Goal: Communication & Community: Participate in discussion

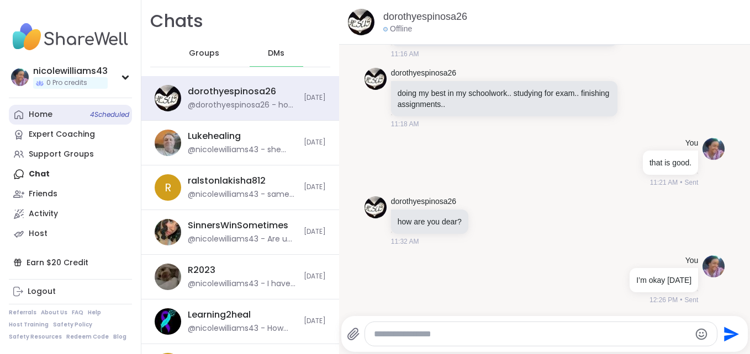
click at [39, 115] on div "Home 4 Scheduled" at bounding box center [41, 114] width 24 height 11
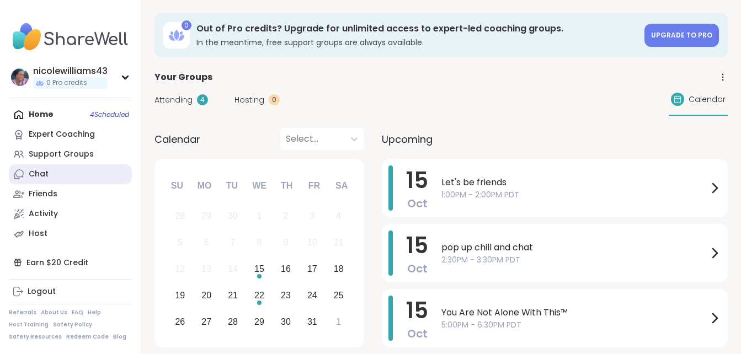
click at [30, 179] on div "Chat" at bounding box center [39, 174] width 20 height 11
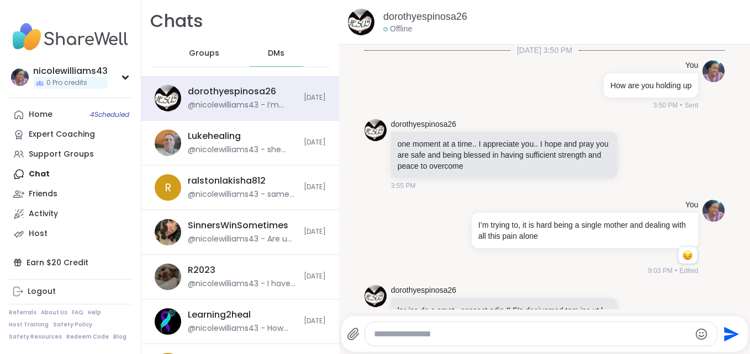
scroll to position [8148, 0]
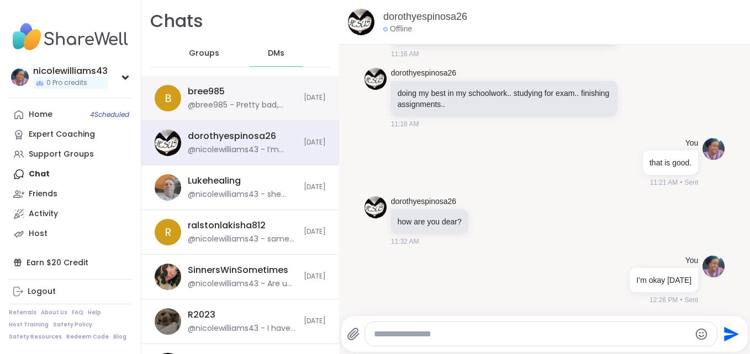
click at [264, 110] on div "@bree985 - Pretty bad, what's going on?" at bounding box center [242, 105] width 109 height 11
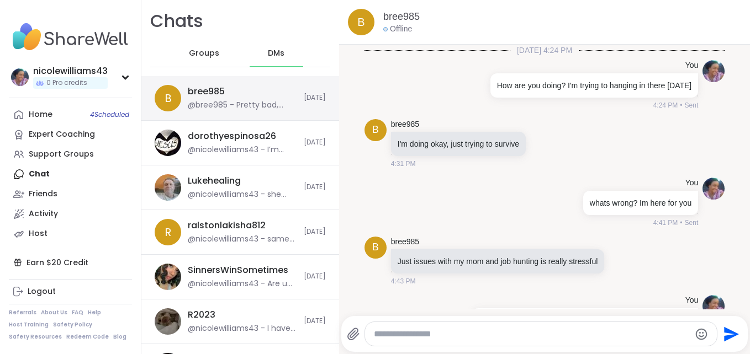
scroll to position [1269, 0]
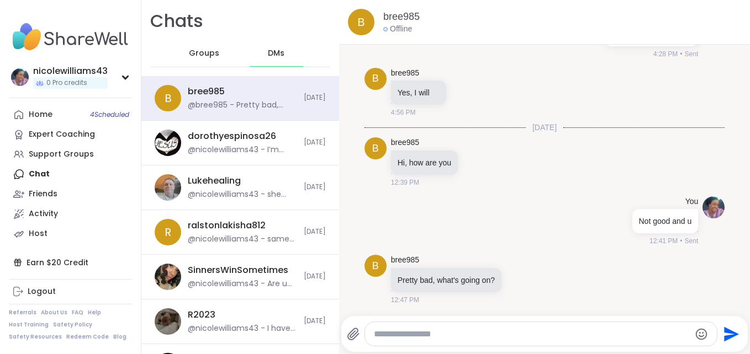
click at [450, 344] on div at bounding box center [541, 334] width 352 height 24
click at [450, 337] on textarea "Type your message" at bounding box center [532, 334] width 316 height 11
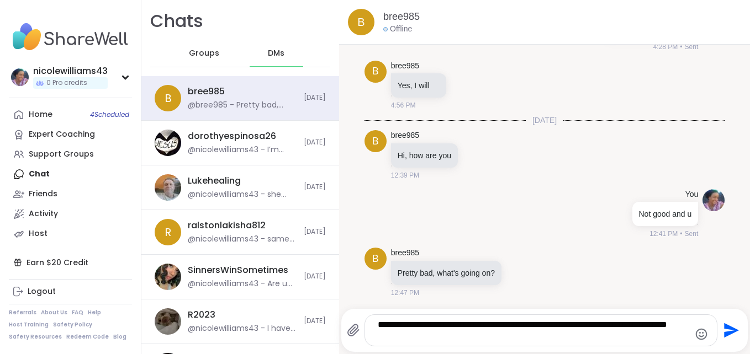
type textarea "**********"
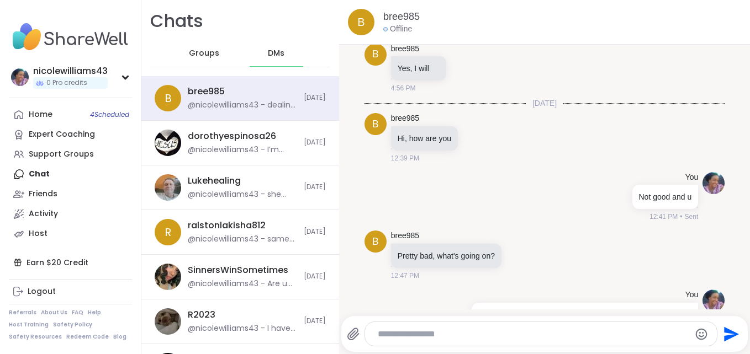
scroll to position [1339, 0]
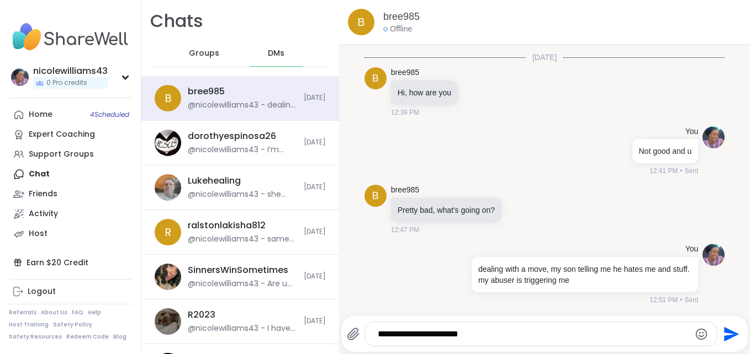
type textarea "**********"
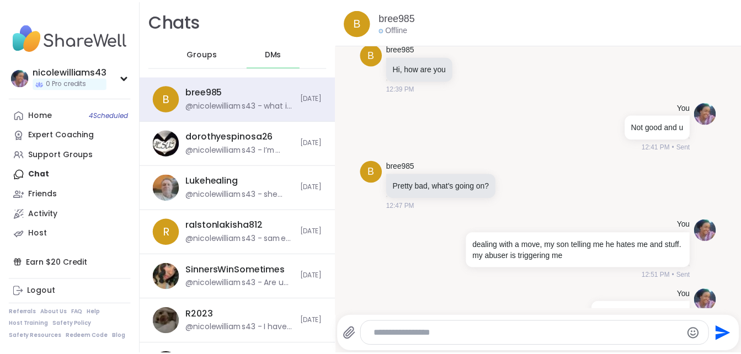
scroll to position [1398, 0]
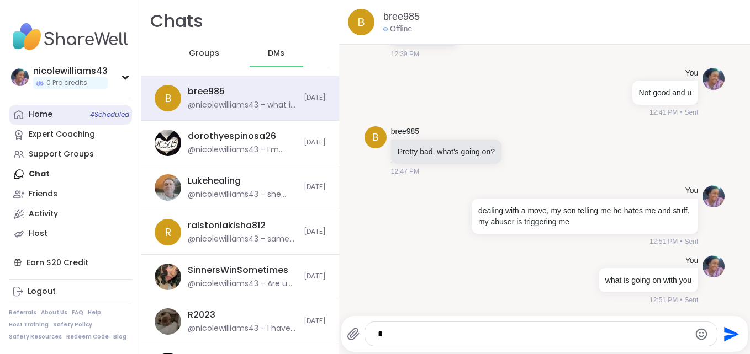
click at [45, 113] on div "Home 4 Scheduled" at bounding box center [41, 114] width 24 height 11
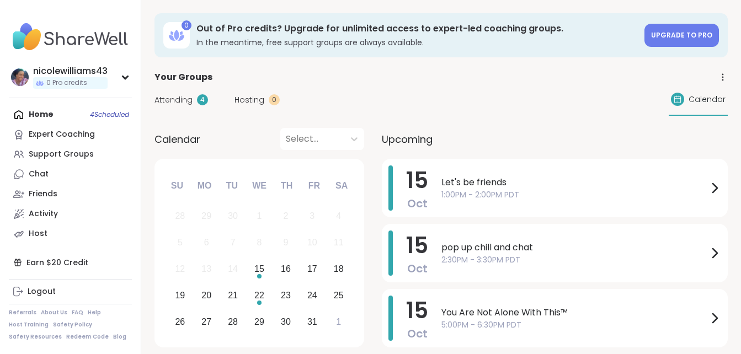
click at [45, 113] on div "Home 4 Scheduled Expert Coaching Support Groups Chat Friends Activity Host" at bounding box center [70, 174] width 123 height 139
click at [45, 110] on div "Home 4 Scheduled Expert Coaching Support Groups Chat Friends Activity Host" at bounding box center [70, 174] width 123 height 139
click at [50, 173] on link "Chat" at bounding box center [70, 174] width 123 height 20
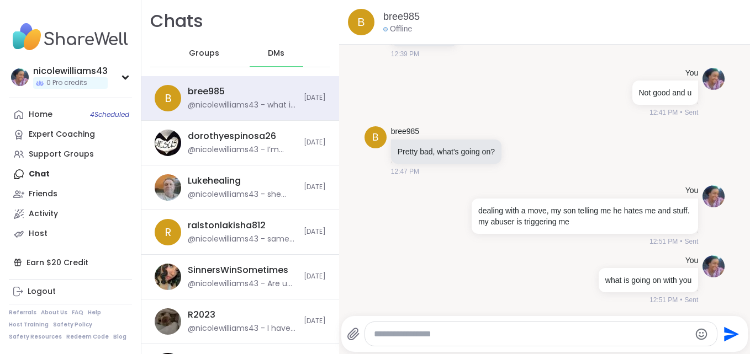
click at [41, 182] on div "Home 4 Scheduled Expert Coaching Support Groups Chat Friends Activity Host" at bounding box center [70, 174] width 123 height 139
click at [185, 53] on span "Groups" at bounding box center [197, 53] width 30 height 11
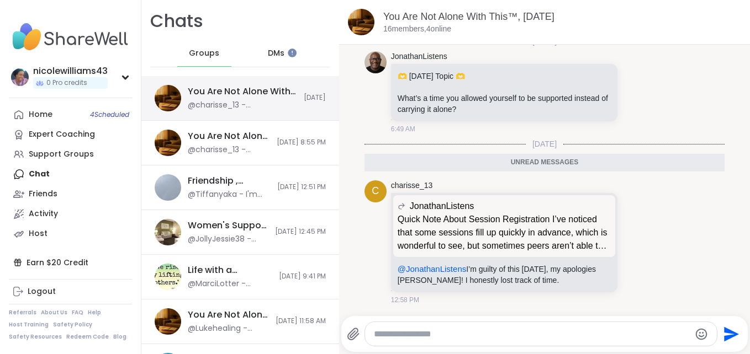
click at [214, 99] on div "You Are Not Alone With This™, Oct 15 @charisse_13 - @JonathanListens I’m guilty…" at bounding box center [242, 98] width 109 height 25
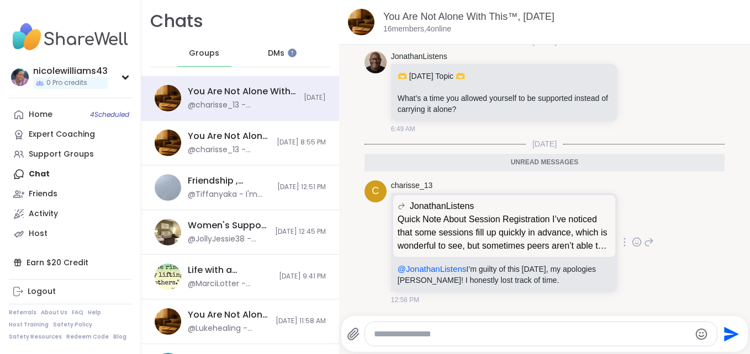
drag, startPoint x: 214, startPoint y: 99, endPoint x: 658, endPoint y: 206, distance: 456.5
drag, startPoint x: 658, startPoint y: 206, endPoint x: 47, endPoint y: 116, distance: 617.2
click at [47, 116] on div "Home 4 Scheduled" at bounding box center [41, 114] width 24 height 11
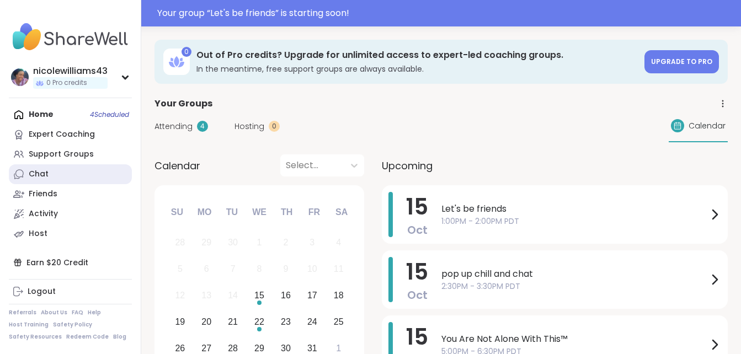
click at [40, 173] on div "Chat" at bounding box center [39, 174] width 20 height 11
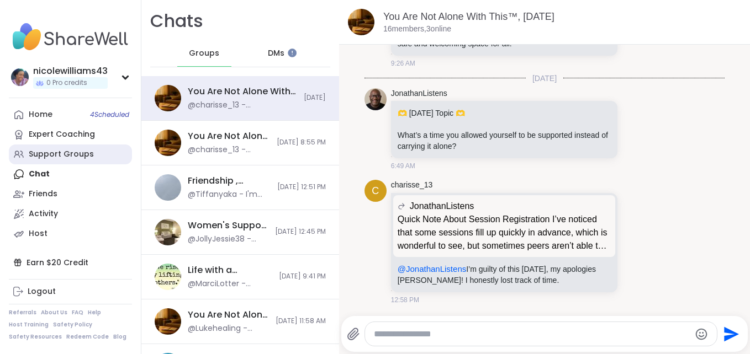
click at [54, 163] on link "Support Groups" at bounding box center [70, 155] width 123 height 20
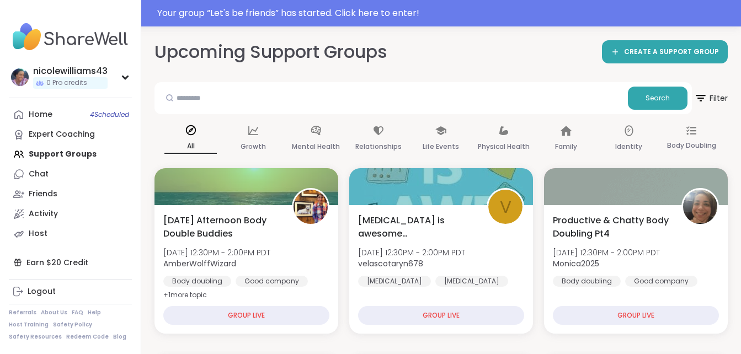
click at [54, 163] on div "Home 4 Scheduled Expert Coaching Support Groups Chat Friends Activity Host" at bounding box center [70, 174] width 123 height 139
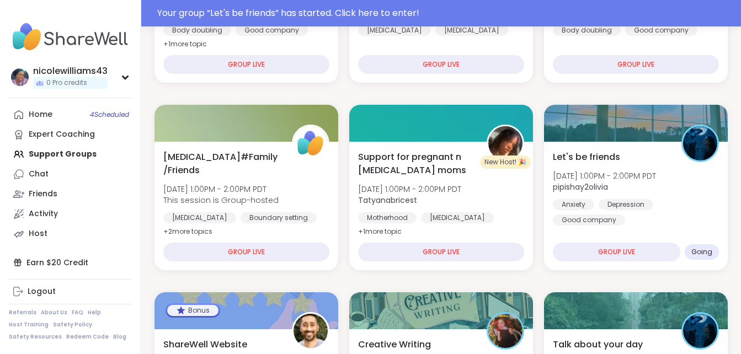
scroll to position [310, 0]
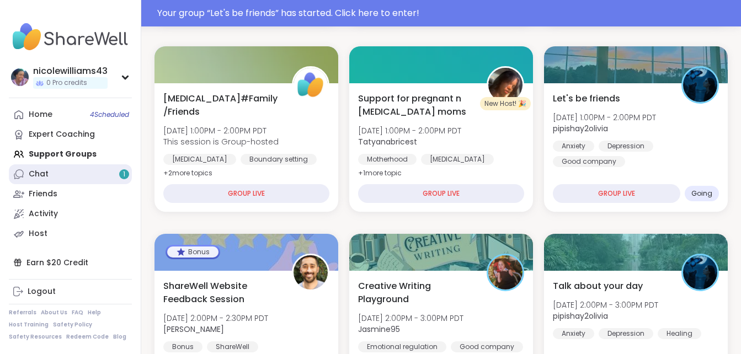
click at [38, 177] on div "Chat 1" at bounding box center [39, 174] width 20 height 11
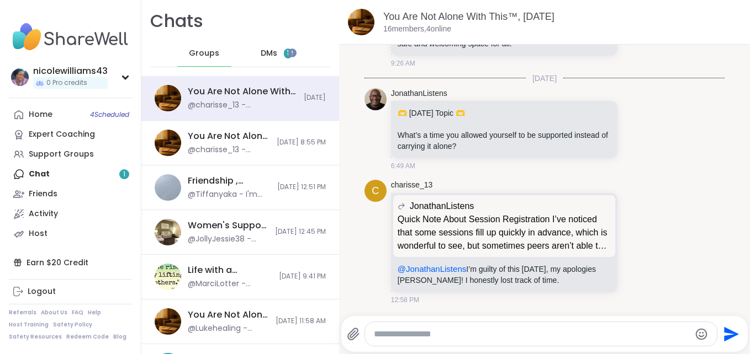
click at [263, 48] on span "DMs" at bounding box center [269, 53] width 17 height 11
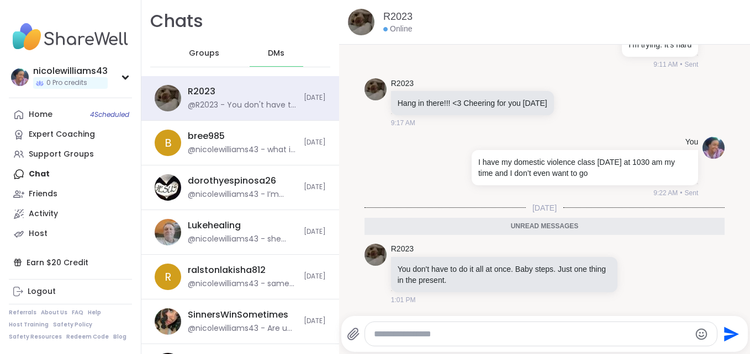
click at [400, 337] on textarea "Type your message" at bounding box center [532, 334] width 316 height 11
type textarea "****"
click at [721, 331] on icon "Send" at bounding box center [730, 335] width 18 height 18
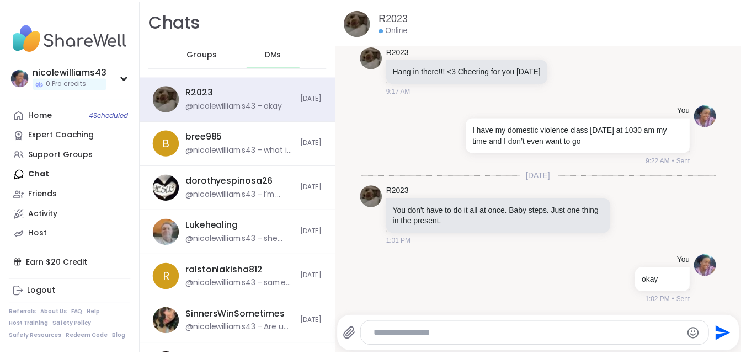
scroll to position [4458, 0]
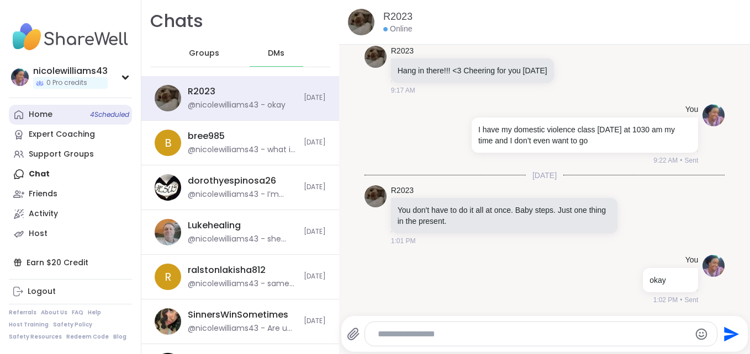
click at [68, 109] on link "Home 4 Scheduled" at bounding box center [70, 115] width 123 height 20
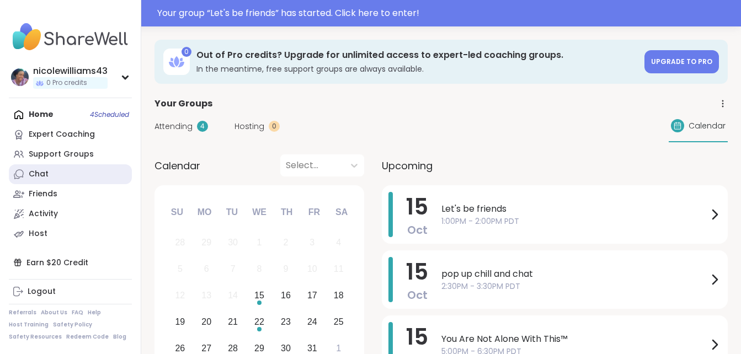
click at [42, 169] on div "Chat" at bounding box center [39, 174] width 20 height 11
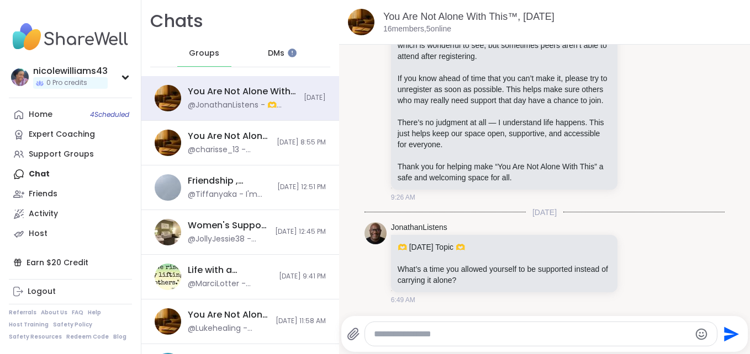
click at [269, 55] on span "DMs" at bounding box center [276, 53] width 17 height 11
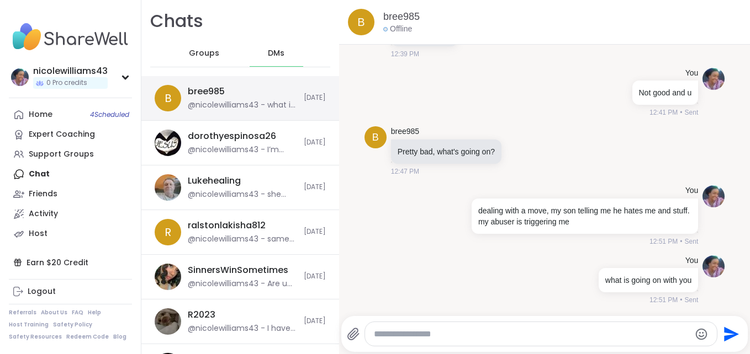
click at [246, 100] on div "@nicolewilliams43 - what is going on with you" at bounding box center [242, 105] width 109 height 11
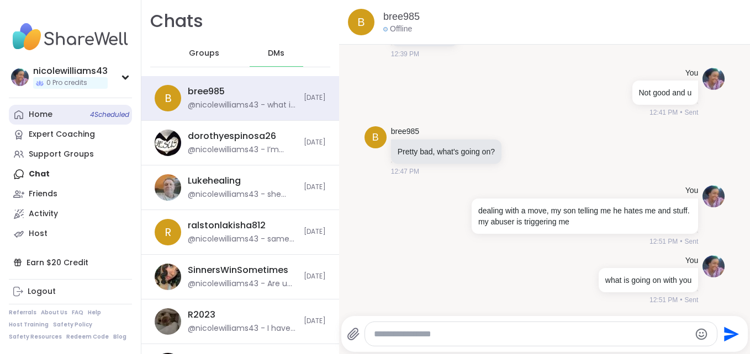
click at [33, 115] on div "Home 4 Scheduled" at bounding box center [41, 114] width 24 height 11
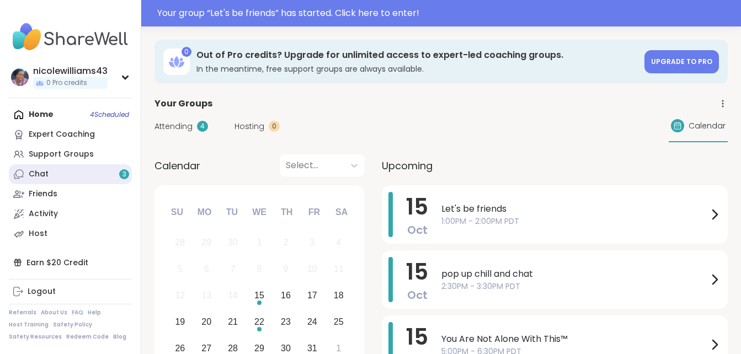
click at [74, 173] on link "Chat 3" at bounding box center [70, 174] width 123 height 20
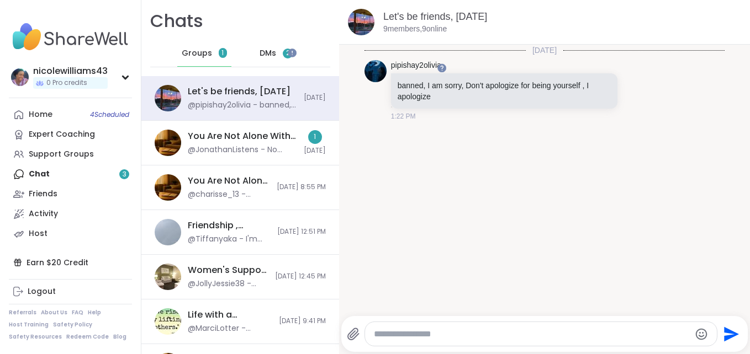
click at [266, 51] on span "DMs" at bounding box center [267, 53] width 17 height 11
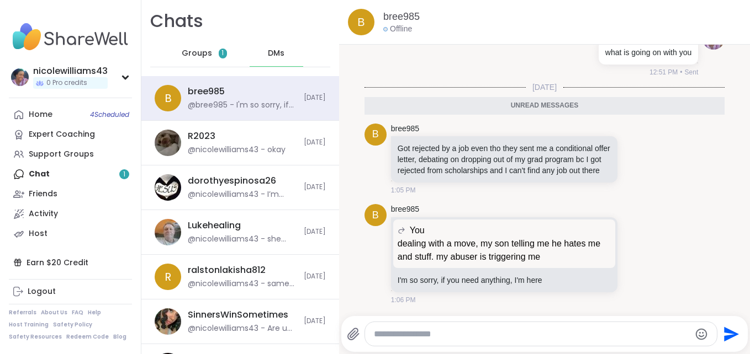
click at [515, 333] on textarea "Type your message" at bounding box center [532, 334] width 316 height 11
type textarea "*********"
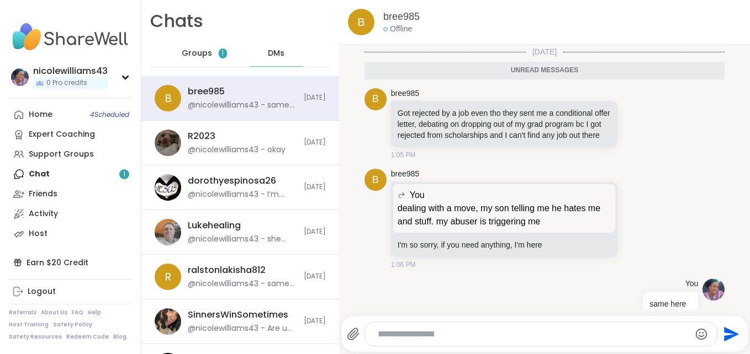
scroll to position [1669, 0]
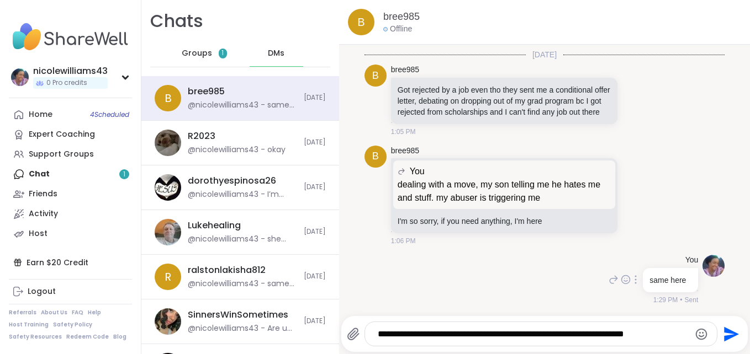
type textarea "**********"
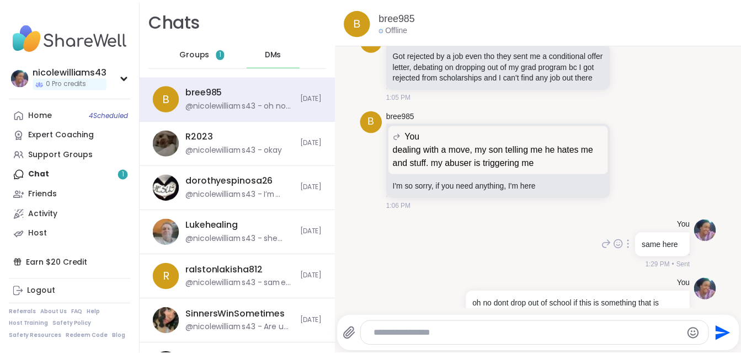
scroll to position [1739, 0]
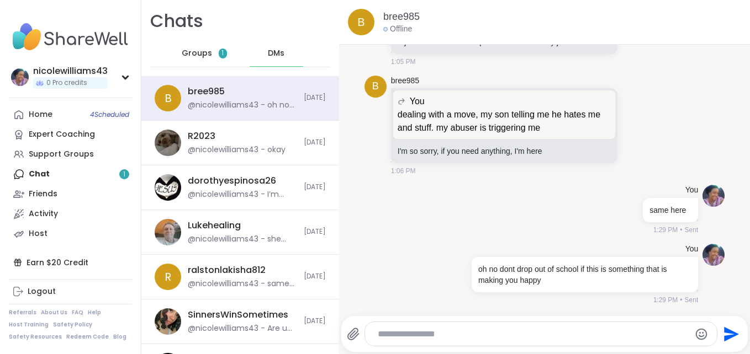
click at [73, 173] on div "Home 4 Scheduled Expert Coaching Support Groups Chat 1 Friends Activity Host" at bounding box center [70, 174] width 123 height 139
click at [55, 173] on div "Home 4 Scheduled Expert Coaching Support Groups Chat 1 Friends Activity Host" at bounding box center [70, 174] width 123 height 139
click at [52, 113] on link "Home 4 Scheduled" at bounding box center [70, 115] width 123 height 20
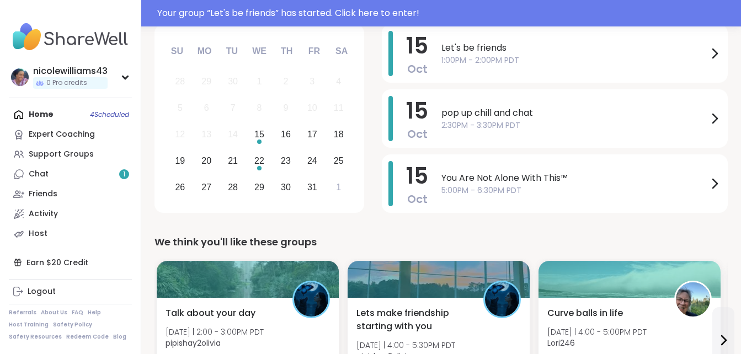
scroll to position [265, 0]
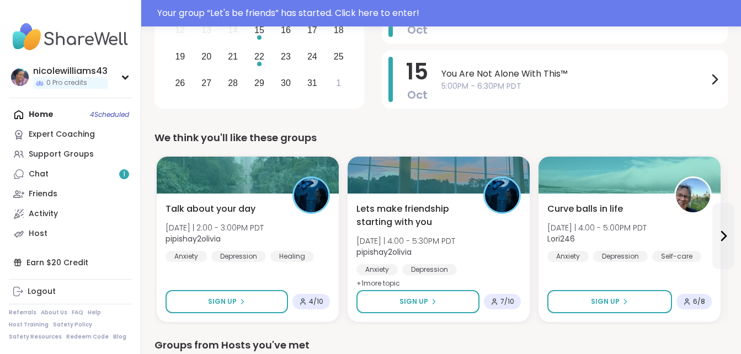
click at [140, 103] on nav "nicolewilliams43 0 Pro credits Profile Membership Settings Help Home 4 Schedule…" at bounding box center [70, 177] width 141 height 354
click at [124, 76] on icon at bounding box center [125, 78] width 9 height 6
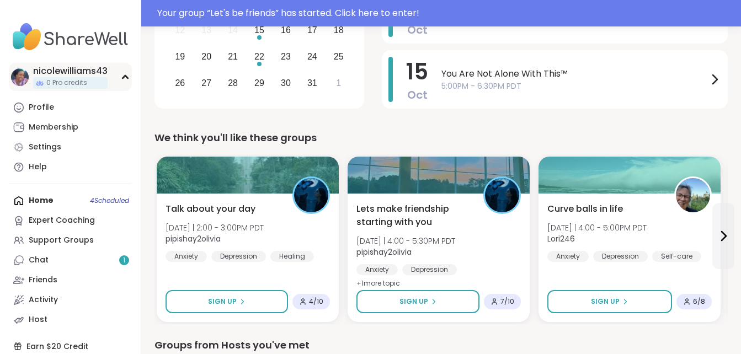
click at [124, 76] on icon at bounding box center [125, 77] width 5 height 3
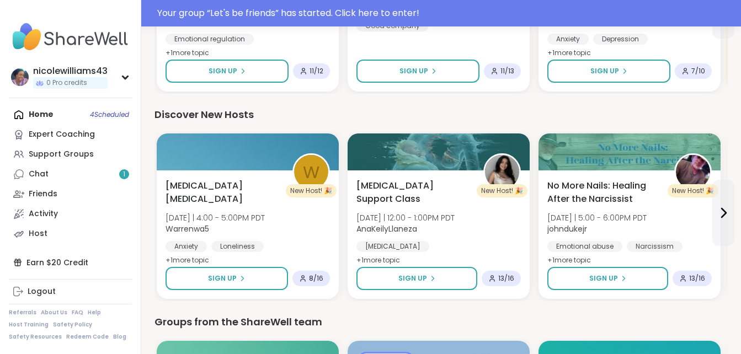
scroll to position [1528, 0]
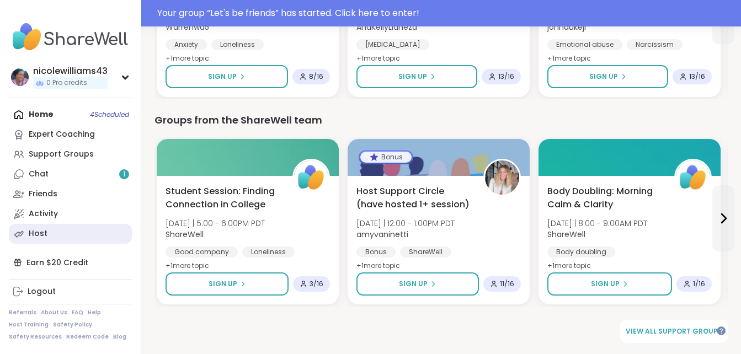
click at [64, 234] on link "Host" at bounding box center [70, 234] width 123 height 20
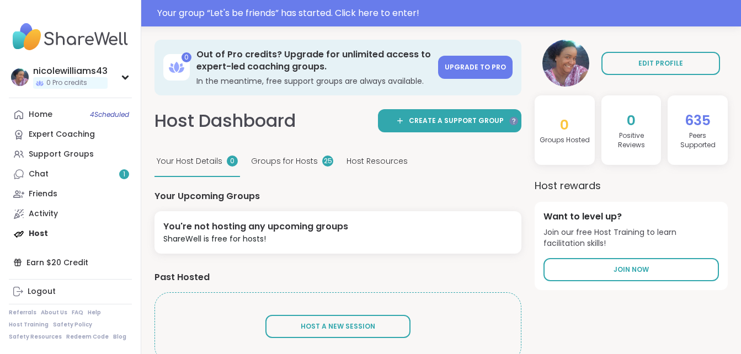
click at [64, 234] on div "Home 4 Scheduled Expert Coaching Support Groups Chat 1 Friends Activity Host" at bounding box center [70, 174] width 123 height 139
click at [48, 180] on link "Chat 1" at bounding box center [70, 174] width 123 height 20
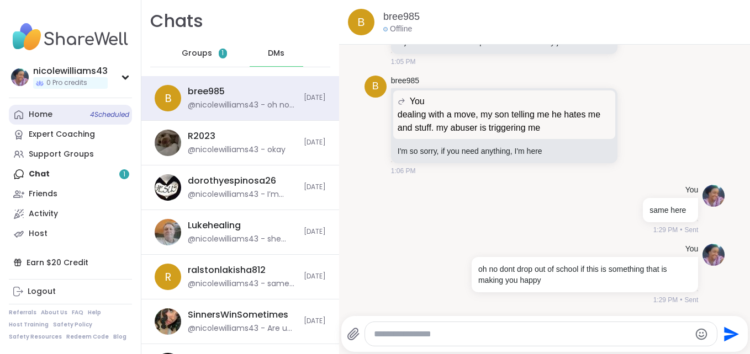
click at [44, 122] on link "Home 4 Scheduled" at bounding box center [70, 115] width 123 height 20
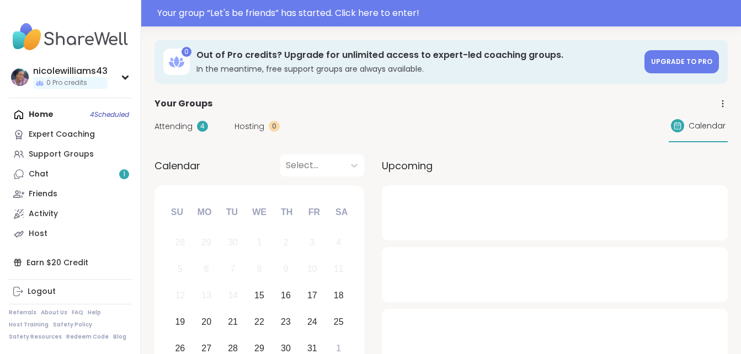
click at [44, 122] on div "Home 4 Scheduled Expert Coaching Support Groups Chat 1 Friends Activity Host" at bounding box center [70, 174] width 123 height 139
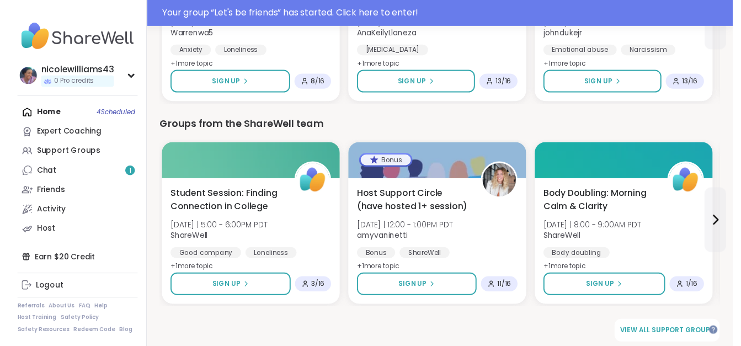
scroll to position [1528, 0]
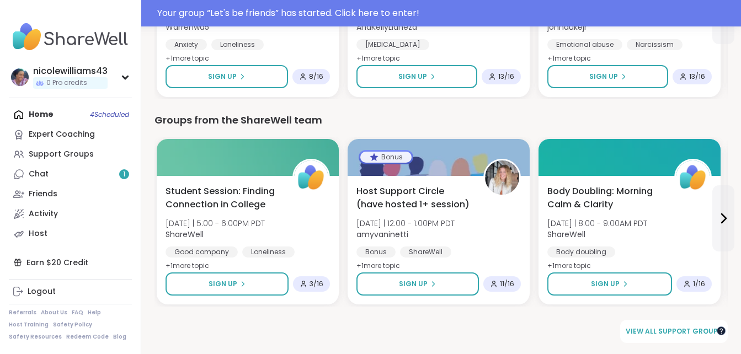
click at [721, 330] on div at bounding box center [720, 330] width 9 height 9
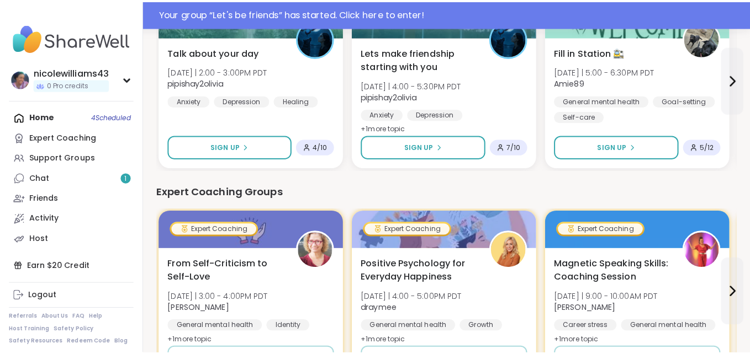
scroll to position [0, 0]
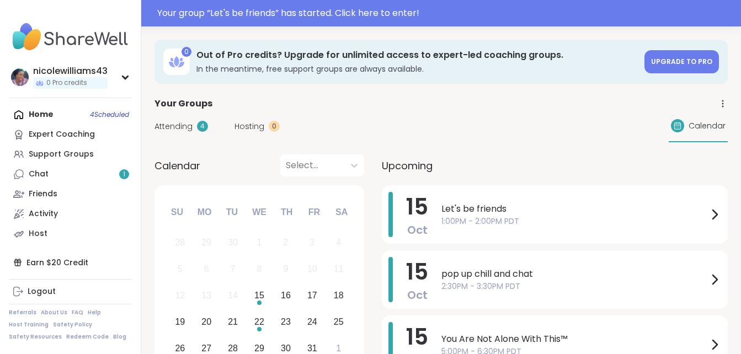
drag, startPoint x: 711, startPoint y: 13, endPoint x: 517, endPoint y: 127, distance: 225.1
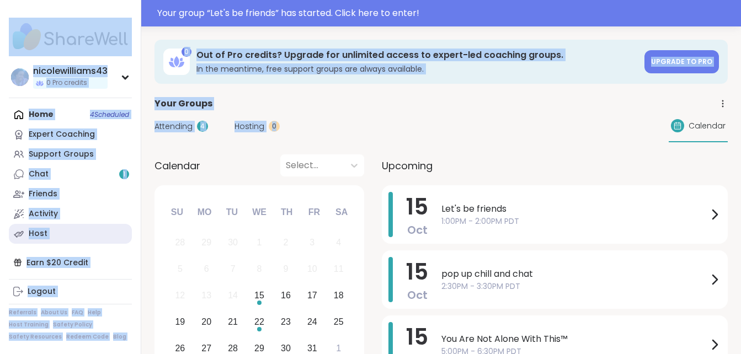
click at [83, 232] on link "Host" at bounding box center [70, 234] width 123 height 20
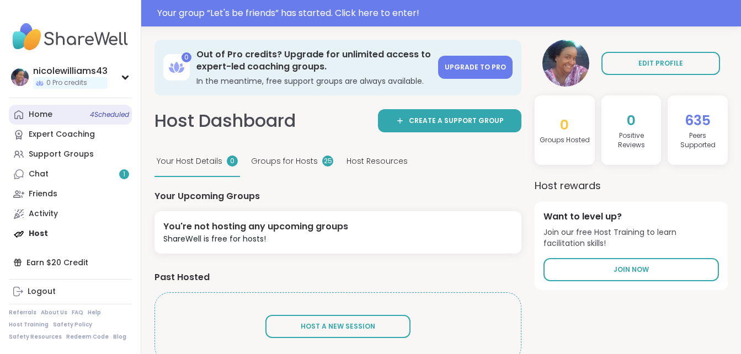
click at [41, 107] on link "Home 4 Scheduled" at bounding box center [70, 115] width 123 height 20
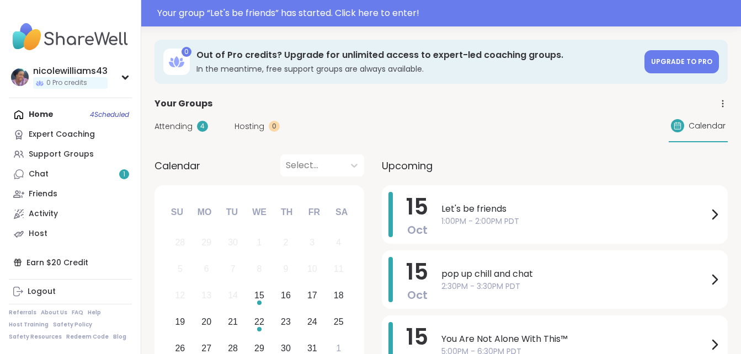
click at [724, 105] on icon at bounding box center [723, 104] width 10 height 10
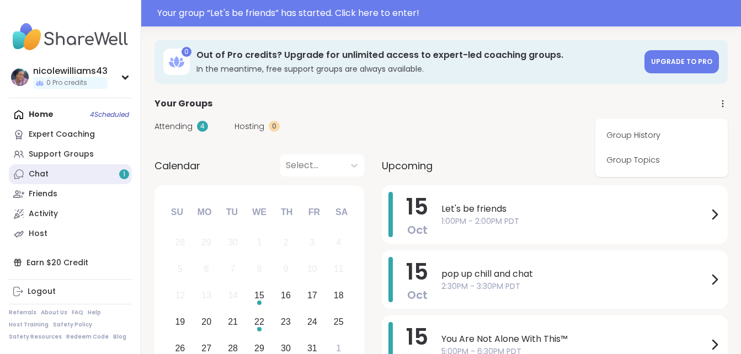
click at [63, 173] on link "Chat 1" at bounding box center [70, 174] width 123 height 20
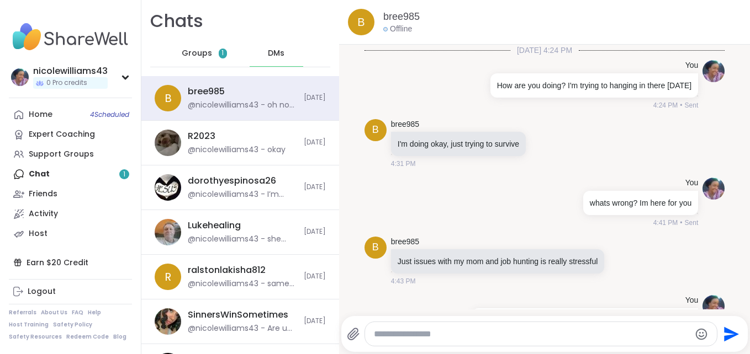
scroll to position [1728, 0]
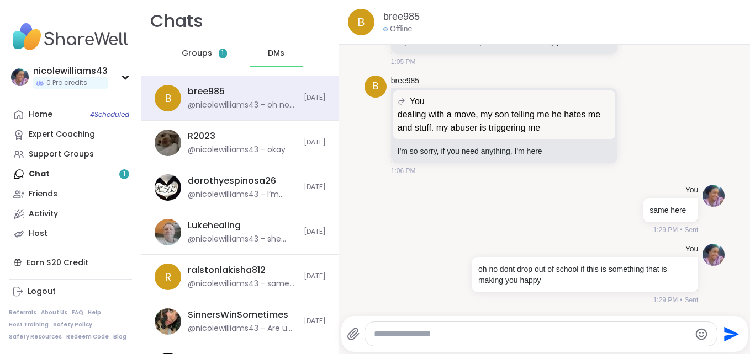
click at [193, 53] on span "Groups" at bounding box center [197, 53] width 30 height 11
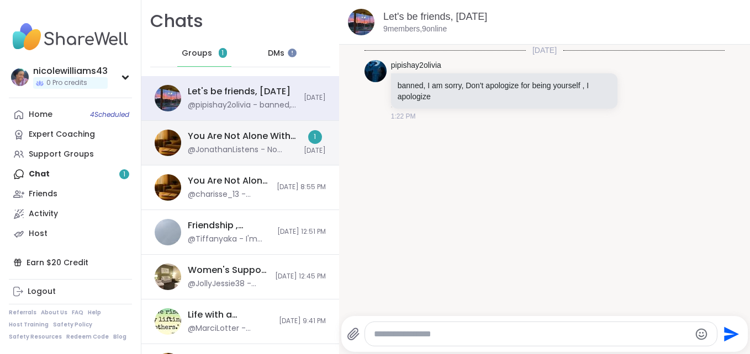
click at [278, 137] on div "You Are Not Alone With This™, [DATE]" at bounding box center [242, 136] width 109 height 12
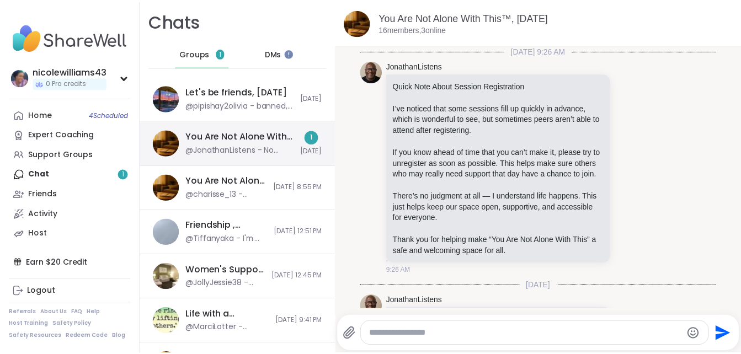
scroll to position [403, 0]
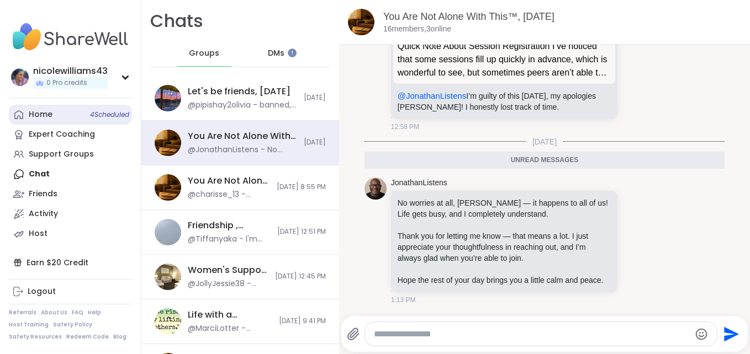
click at [86, 118] on link "Home 4 Scheduled" at bounding box center [70, 115] width 123 height 20
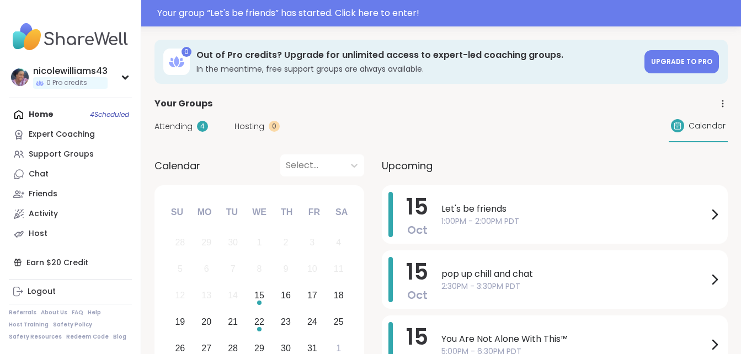
click at [56, 118] on div "Home 4 Scheduled Expert Coaching Support Groups Chat Friends Activity Host" at bounding box center [70, 174] width 123 height 139
click at [47, 116] on div "Home 4 Scheduled Expert Coaching Support Groups Chat Friends Activity Host" at bounding box center [70, 174] width 123 height 139
click at [171, 131] on span "Attending" at bounding box center [174, 127] width 38 height 12
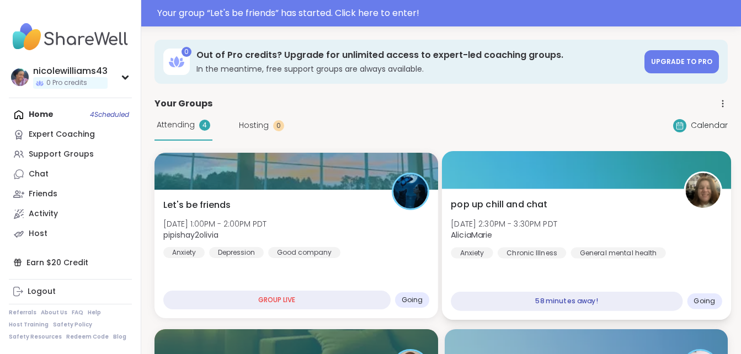
click at [487, 200] on span "pop up chill and chat" at bounding box center [499, 204] width 97 height 13
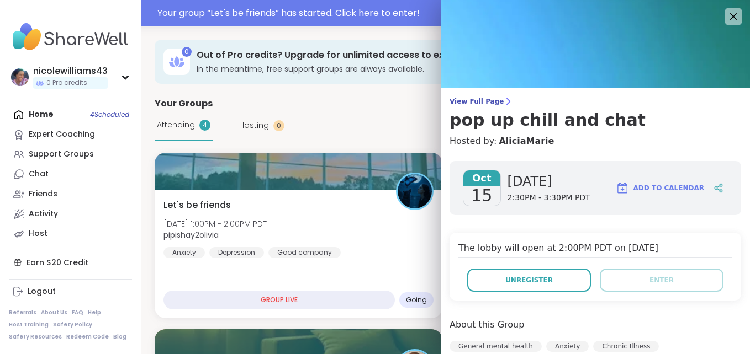
click at [487, 200] on div "[DATE]" at bounding box center [482, 188] width 38 height 36
click at [675, 108] on link "View Full Page pop up chill and chat" at bounding box center [594, 113] width 291 height 33
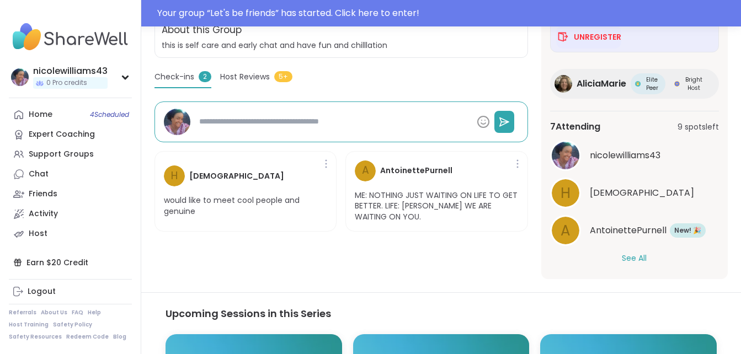
scroll to position [86, 0]
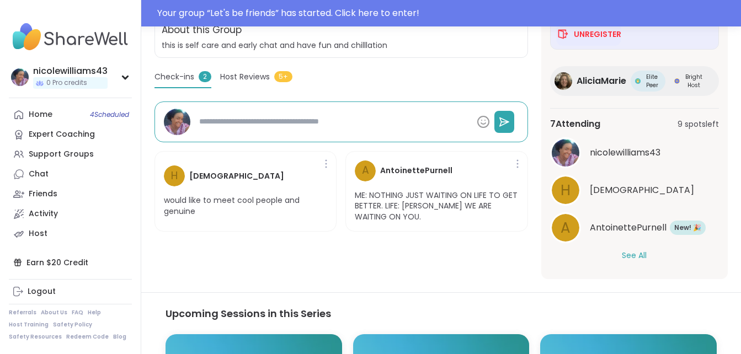
click at [632, 253] on button "See All" at bounding box center [634, 256] width 25 height 12
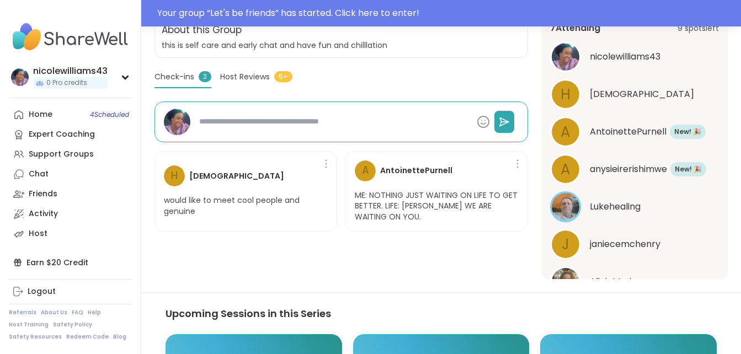
scroll to position [216, 0]
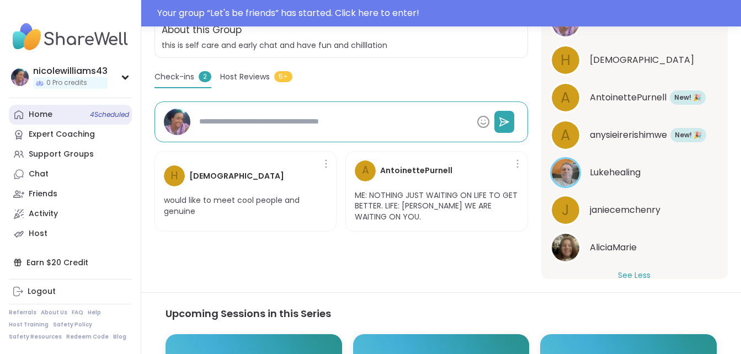
click at [78, 123] on link "Home 4 Scheduled" at bounding box center [70, 115] width 123 height 20
type textarea "*"
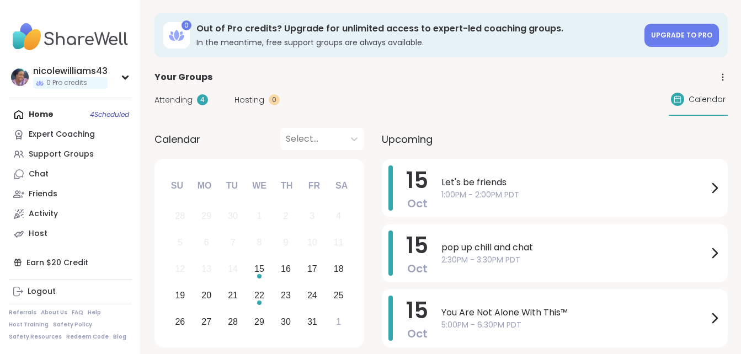
click at [55, 113] on div "Home 4 Scheduled Expert Coaching Support Groups Chat Friends Activity Host" at bounding box center [70, 174] width 123 height 139
